Goal: Navigation & Orientation: Find specific page/section

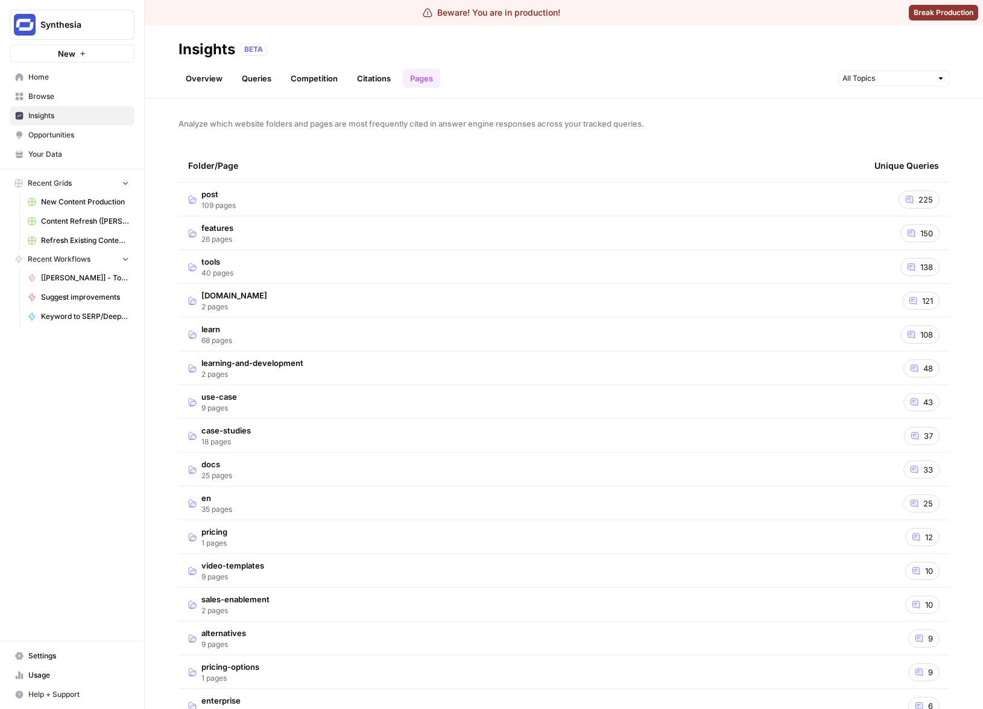
click at [499, 86] on div "Overview Queries Competition Citations Pages" at bounding box center [563, 73] width 770 height 29
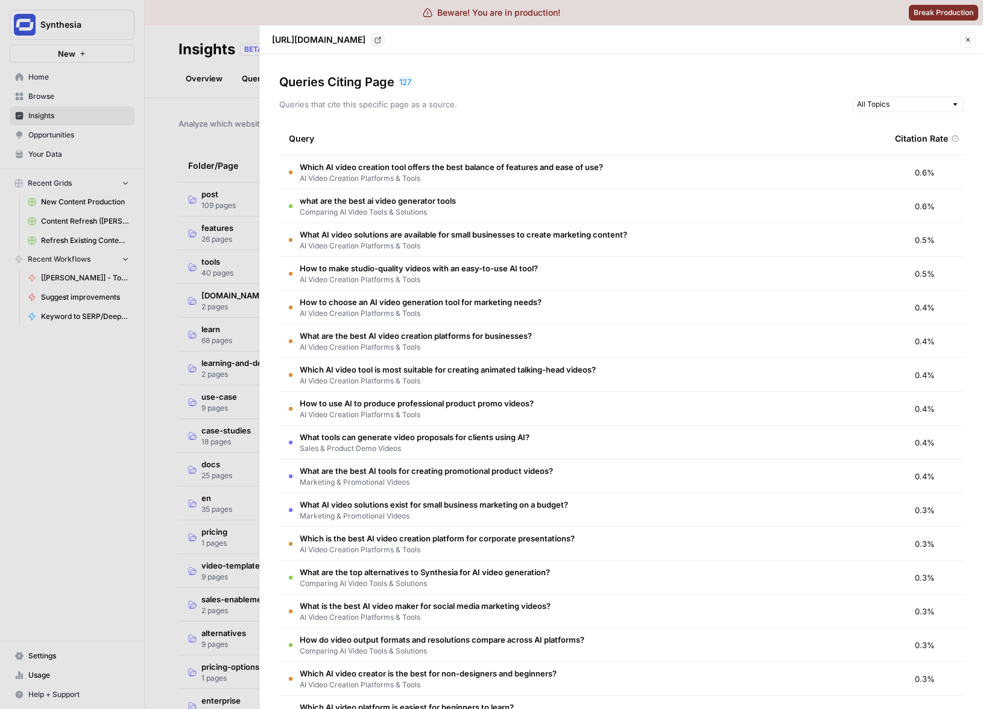
click at [213, 116] on div at bounding box center [491, 354] width 983 height 709
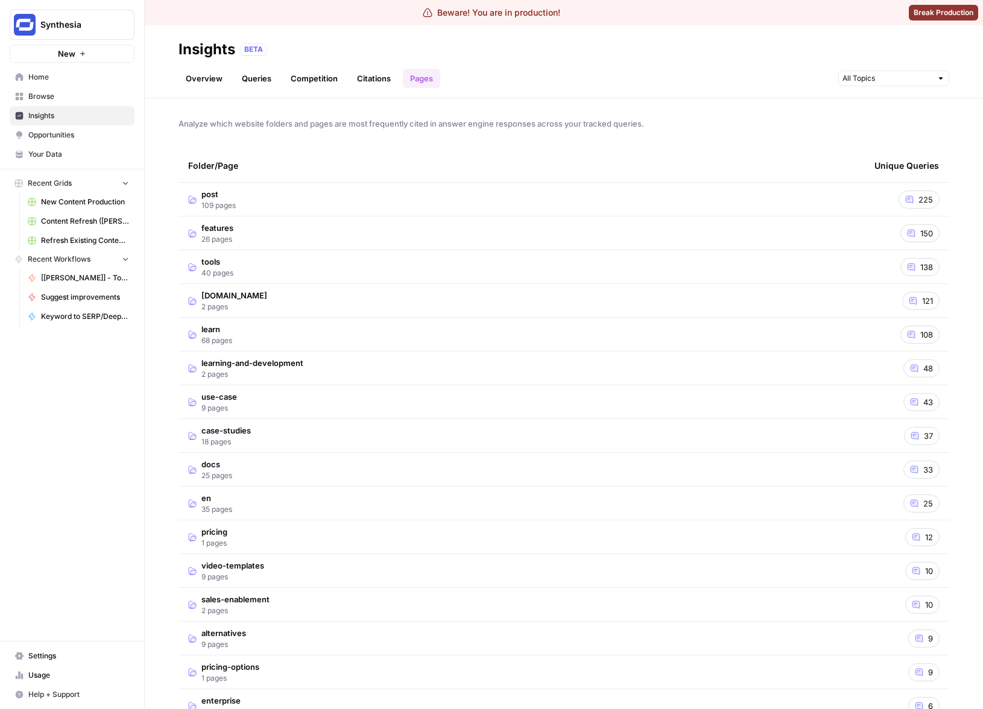
click at [547, 335] on td "learn 68 pages" at bounding box center [521, 334] width 686 height 33
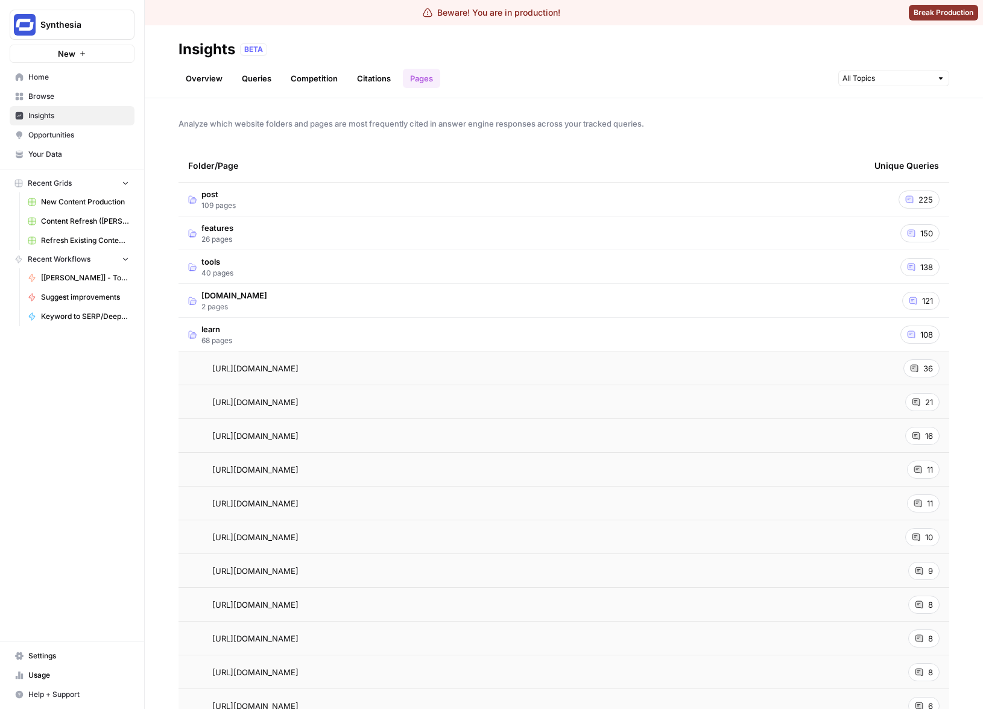
click at [575, 370] on div "[URL][DOMAIN_NAME] Go to page" at bounding box center [521, 368] width 667 height 14
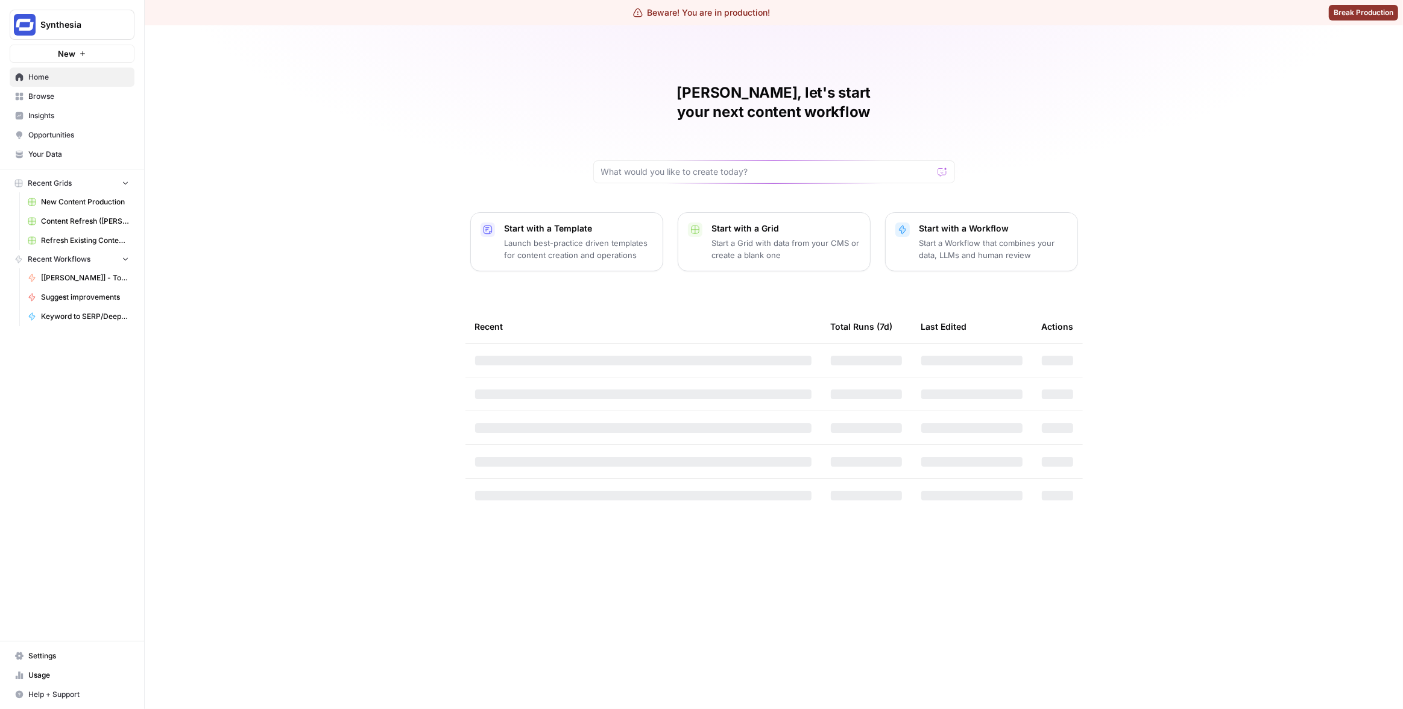
click at [69, 106] on link "Insights" at bounding box center [72, 115] width 125 height 19
